Goal: Task Accomplishment & Management: Use online tool/utility

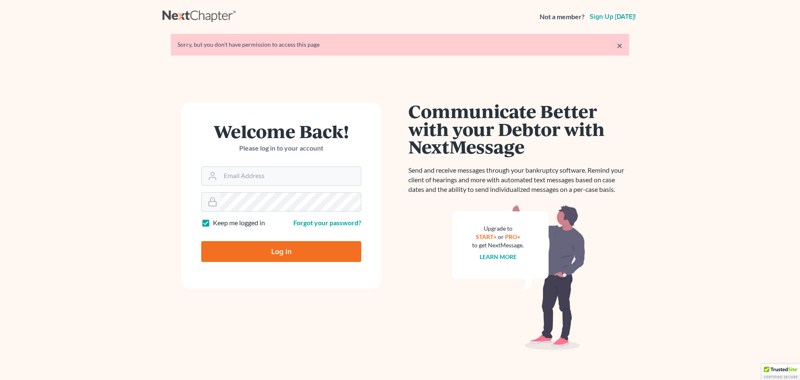
type input "[PERSON_NAME][EMAIL_ADDRESS][DOMAIN_NAME]"
click at [289, 252] on input "Log In" at bounding box center [281, 251] width 160 height 21
type input "Thinking..."
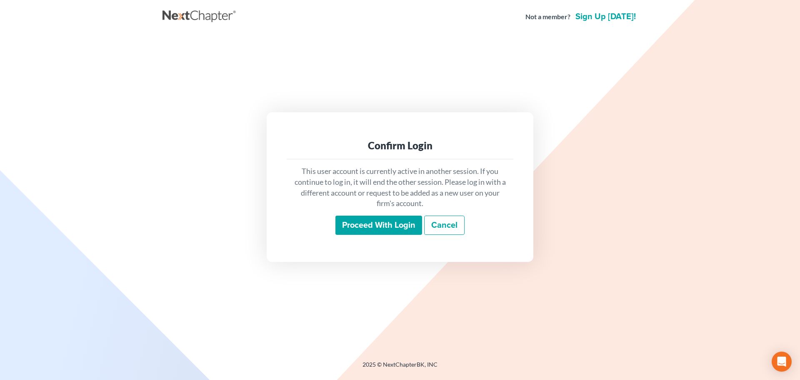
click at [387, 225] on input "Proceed with login" at bounding box center [378, 224] width 87 height 19
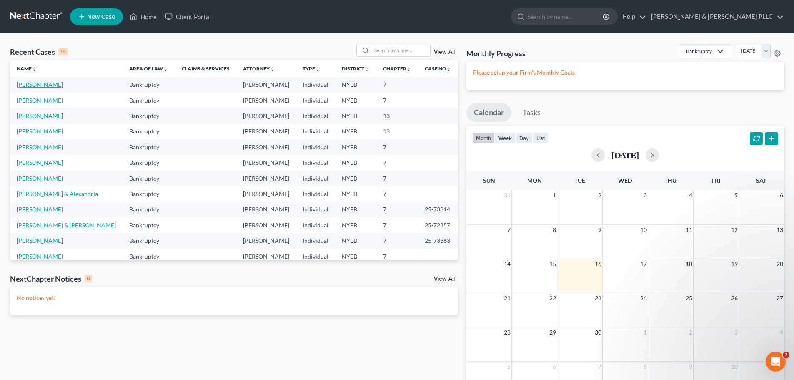
click at [36, 85] on link "[PERSON_NAME]" at bounding box center [40, 84] width 46 height 7
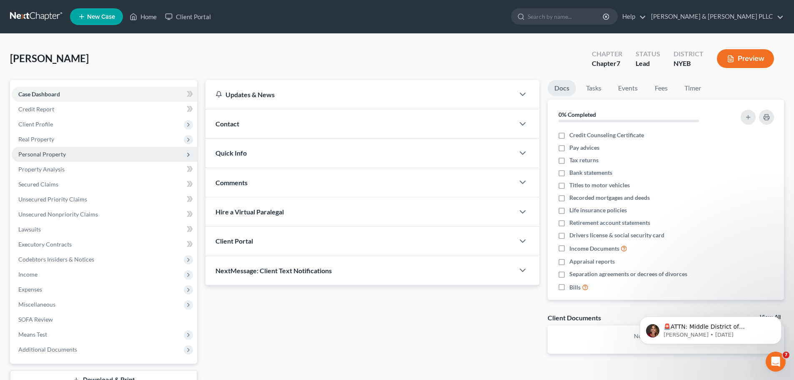
click at [40, 153] on span "Personal Property" at bounding box center [41, 153] width 47 height 7
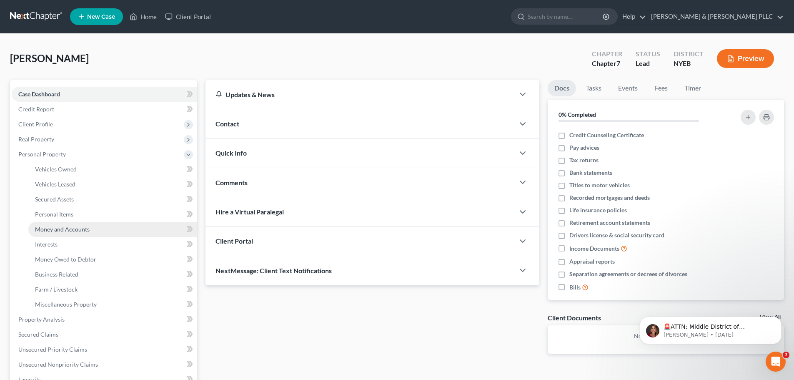
click at [52, 226] on span "Money and Accounts" at bounding box center [62, 228] width 55 height 7
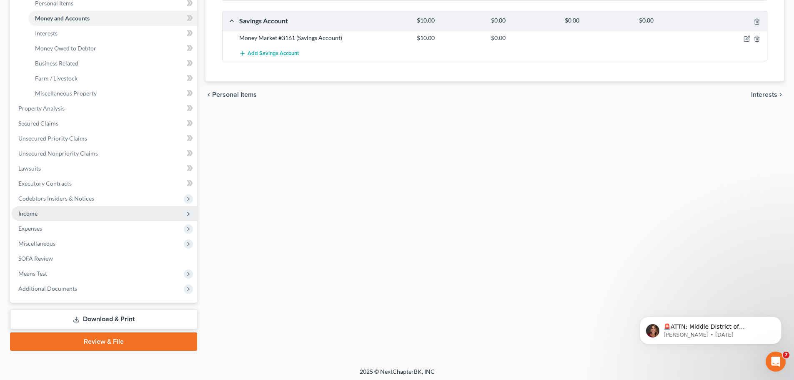
scroll to position [213, 0]
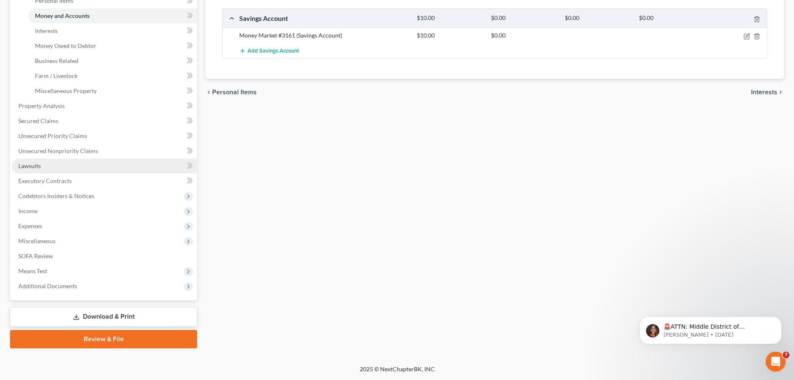
click at [40, 168] on span "Lawsuits" at bounding box center [29, 165] width 22 height 7
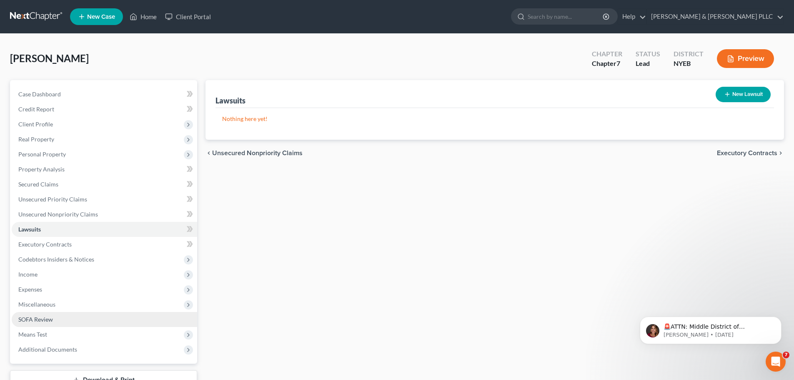
scroll to position [42, 0]
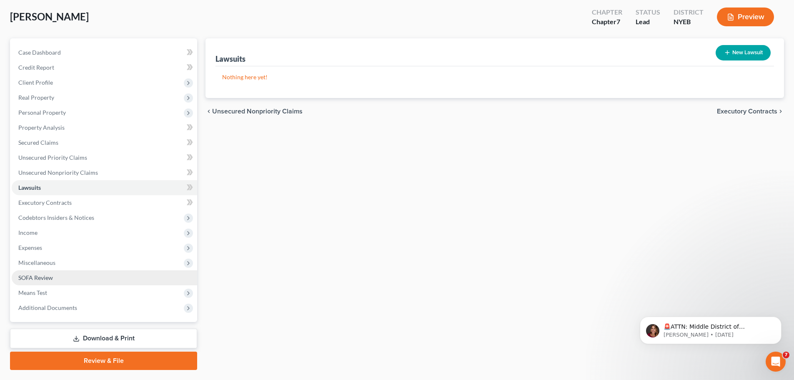
click at [30, 277] on span "SOFA Review" at bounding box center [35, 277] width 35 height 7
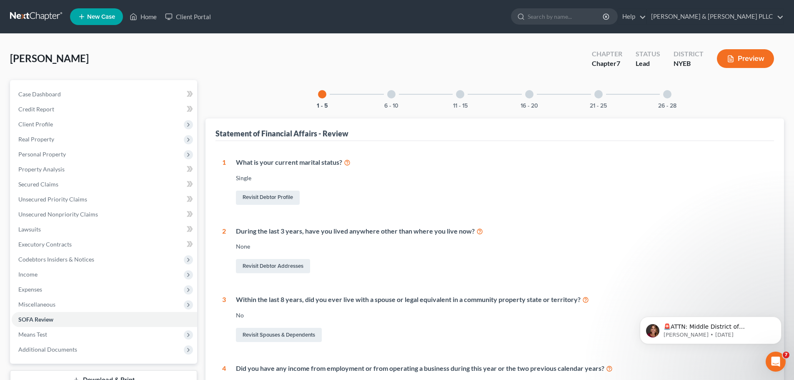
click at [462, 91] on div at bounding box center [460, 94] width 8 height 8
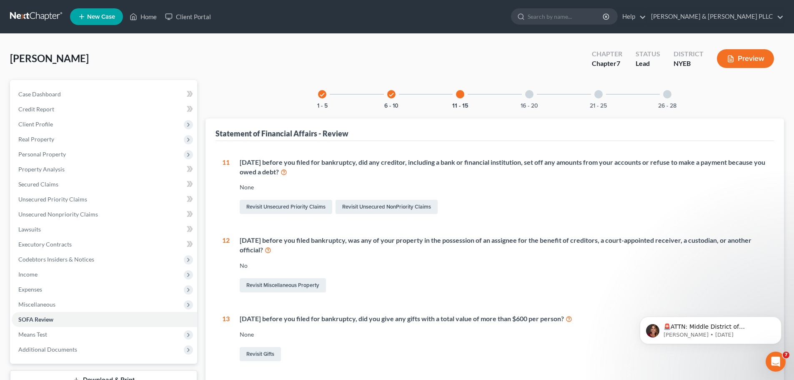
click at [391, 95] on icon "check" at bounding box center [391, 95] width 6 height 6
